Goal: Transaction & Acquisition: Purchase product/service

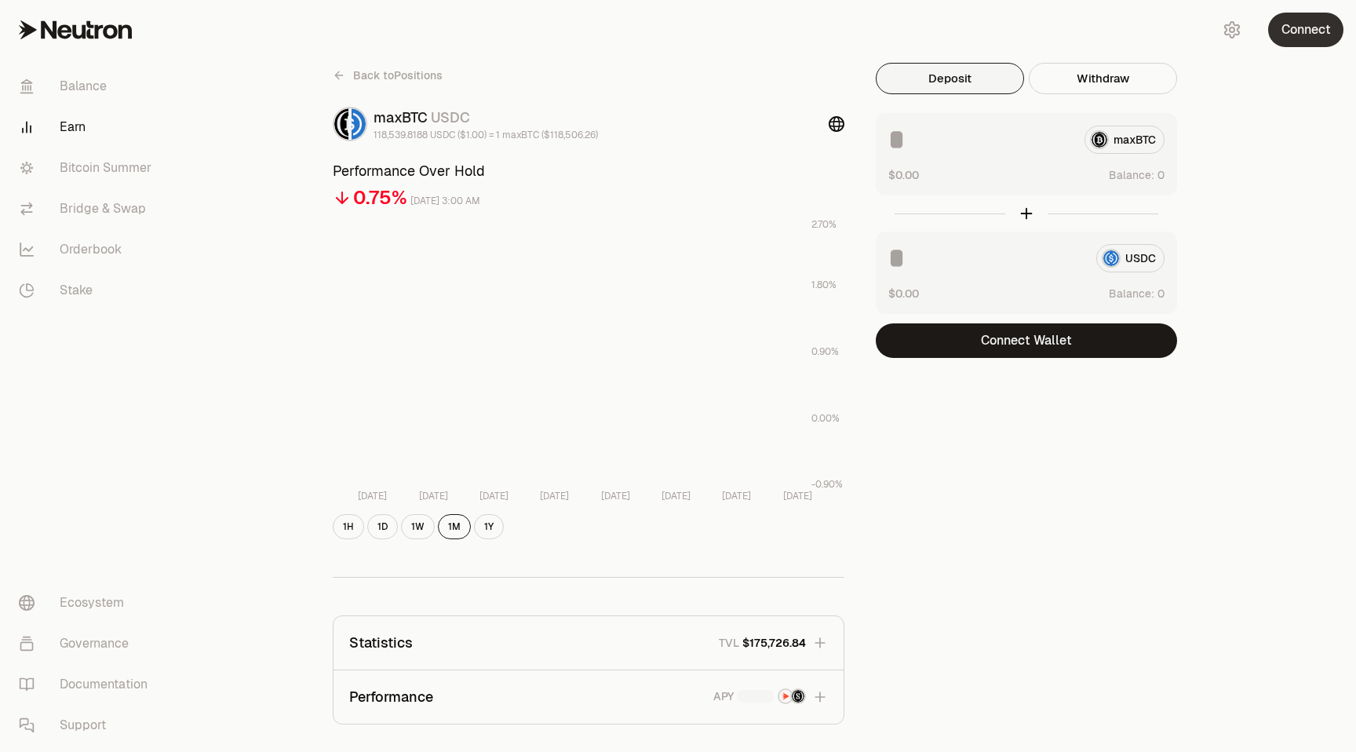
click at [1303, 37] on button "Connect" at bounding box center [1305, 30] width 75 height 35
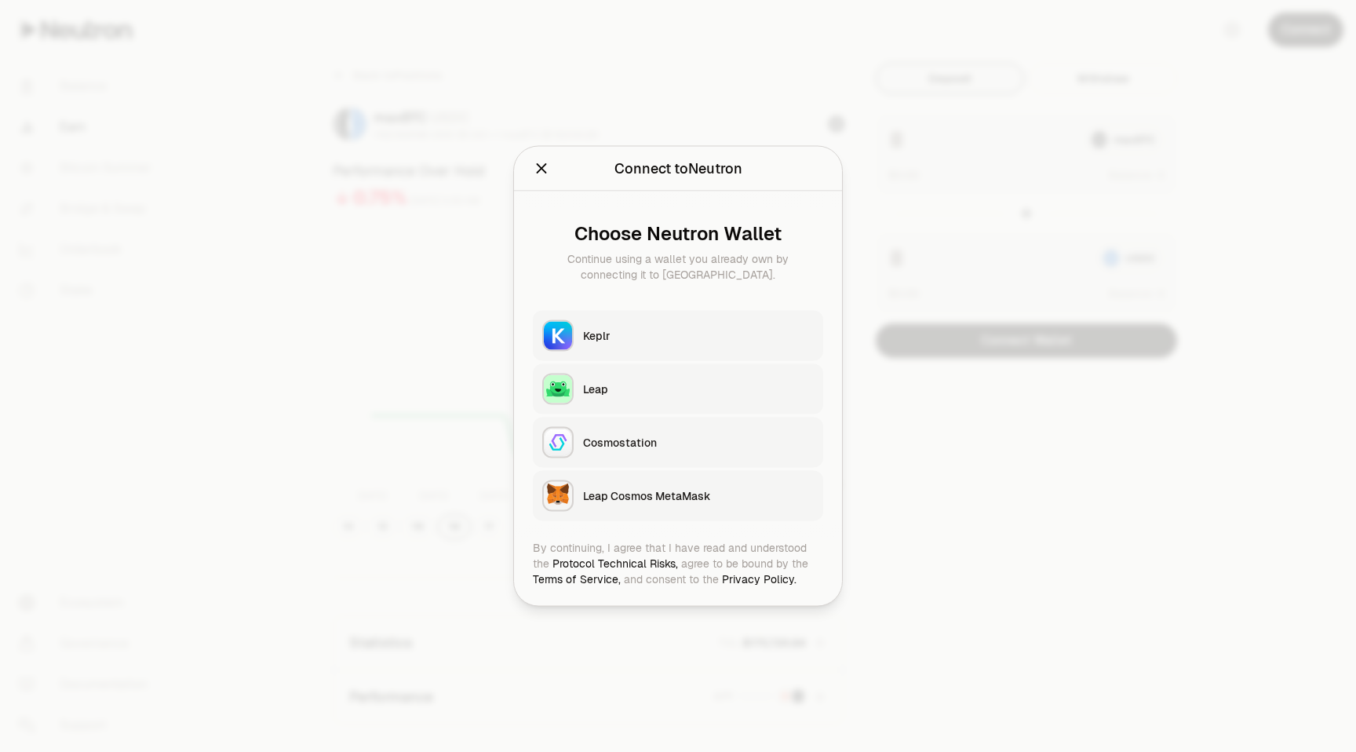
click at [627, 305] on div "Choose Neutron Wallet Continue using a wallet you already own by connecting it …" at bounding box center [678, 365] width 328 height 348
click at [627, 330] on div "Keplr" at bounding box center [698, 336] width 231 height 16
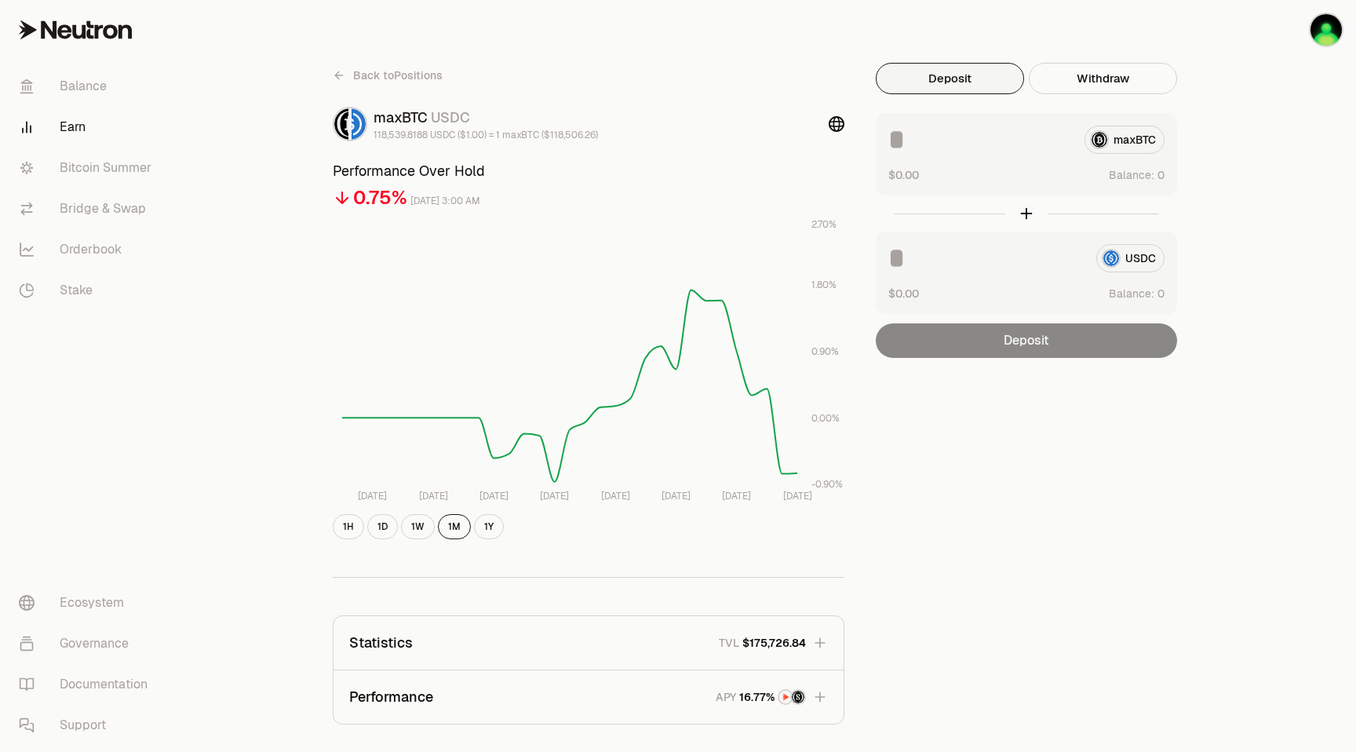
click at [406, 74] on span "Back to Positions" at bounding box center [397, 75] width 89 height 16
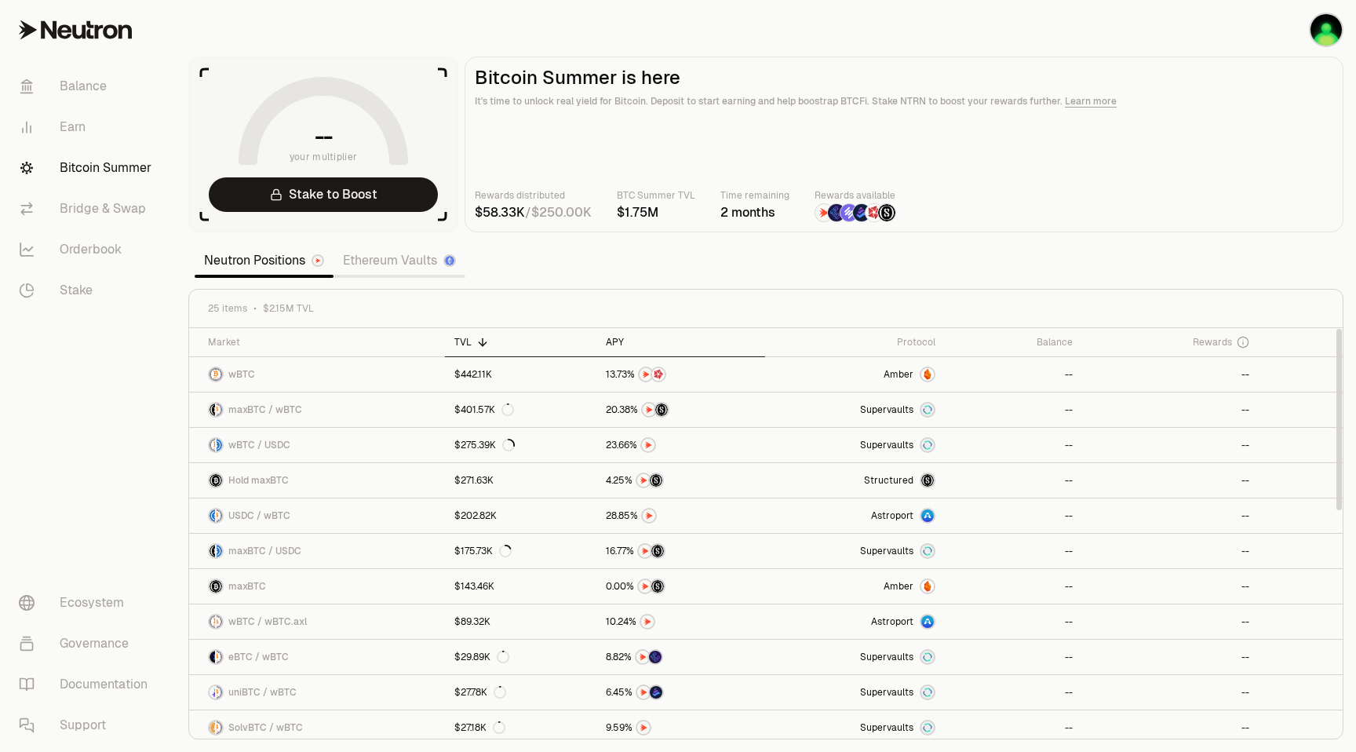
click at [610, 338] on div "APY" at bounding box center [681, 342] width 150 height 13
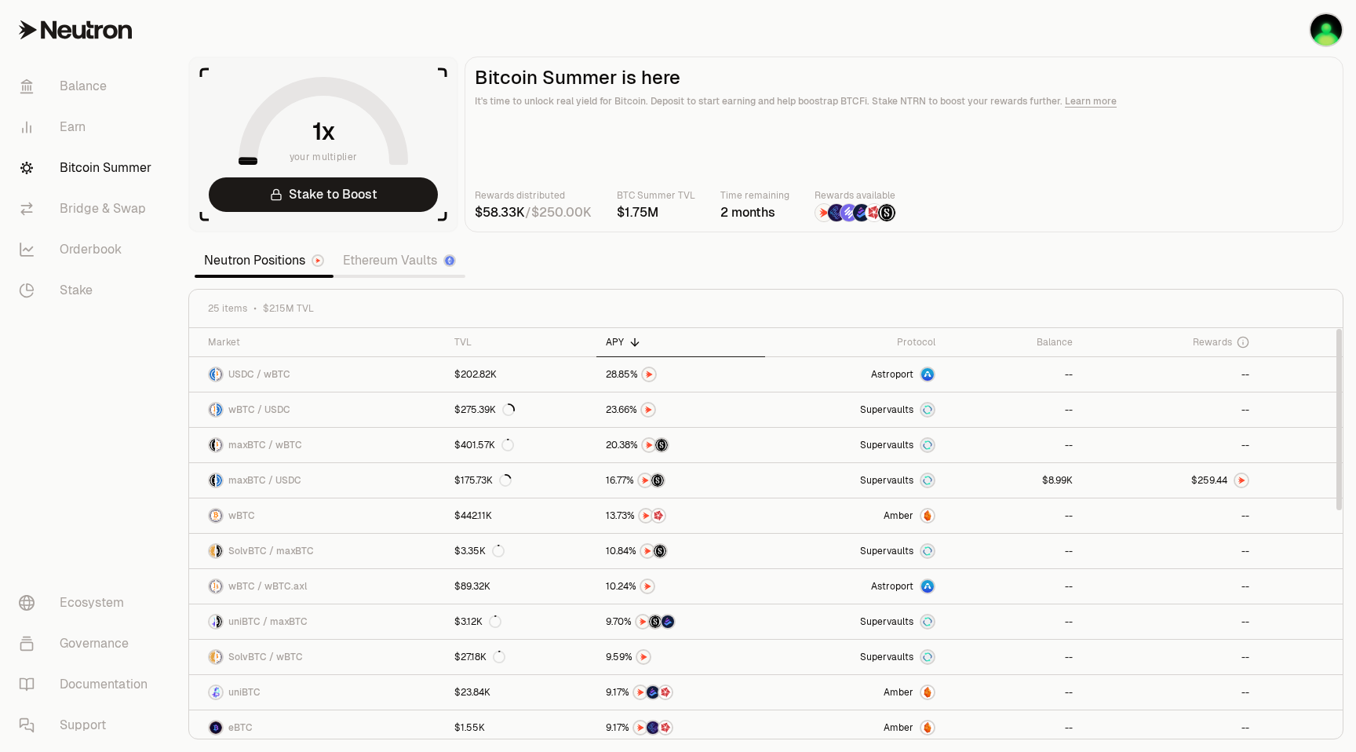
click at [615, 348] on th "APY" at bounding box center [680, 342] width 169 height 29
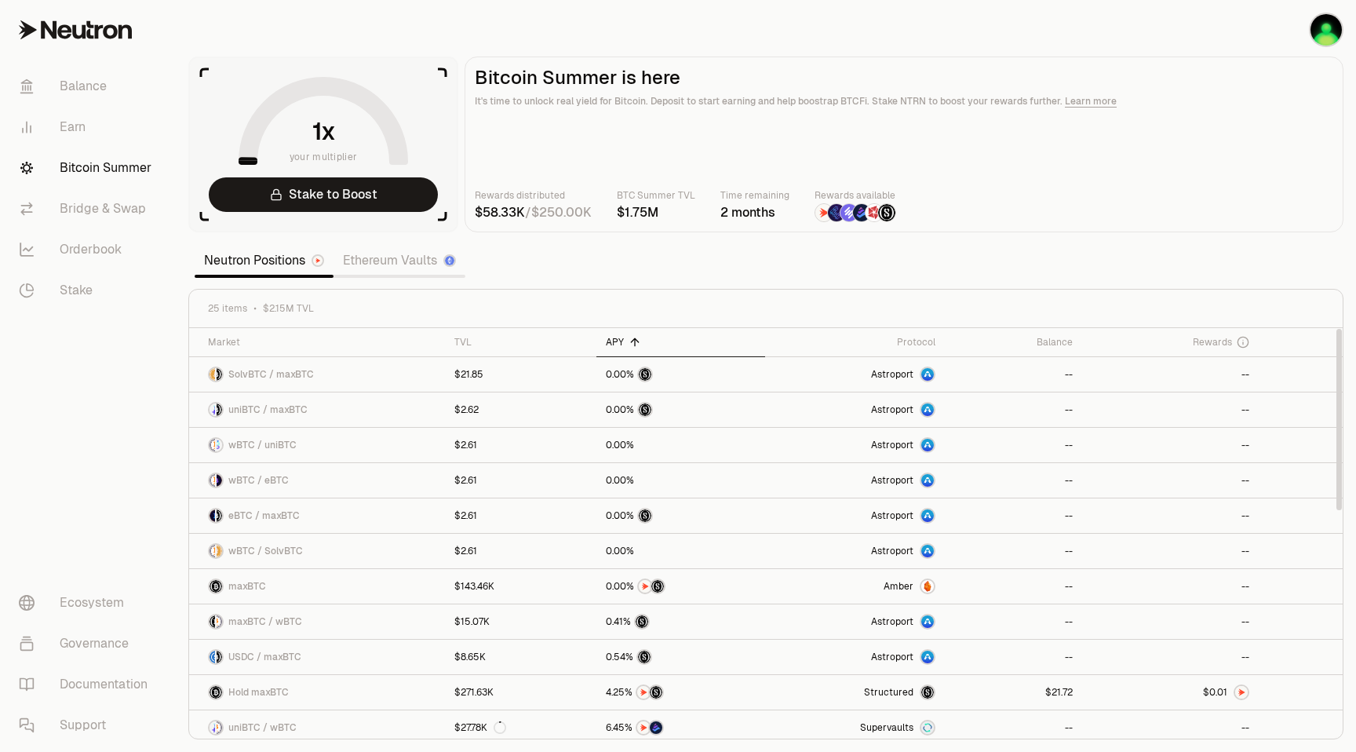
click at [617, 343] on div "APY" at bounding box center [681, 342] width 150 height 13
